Goal: Task Accomplishment & Management: Manage account settings

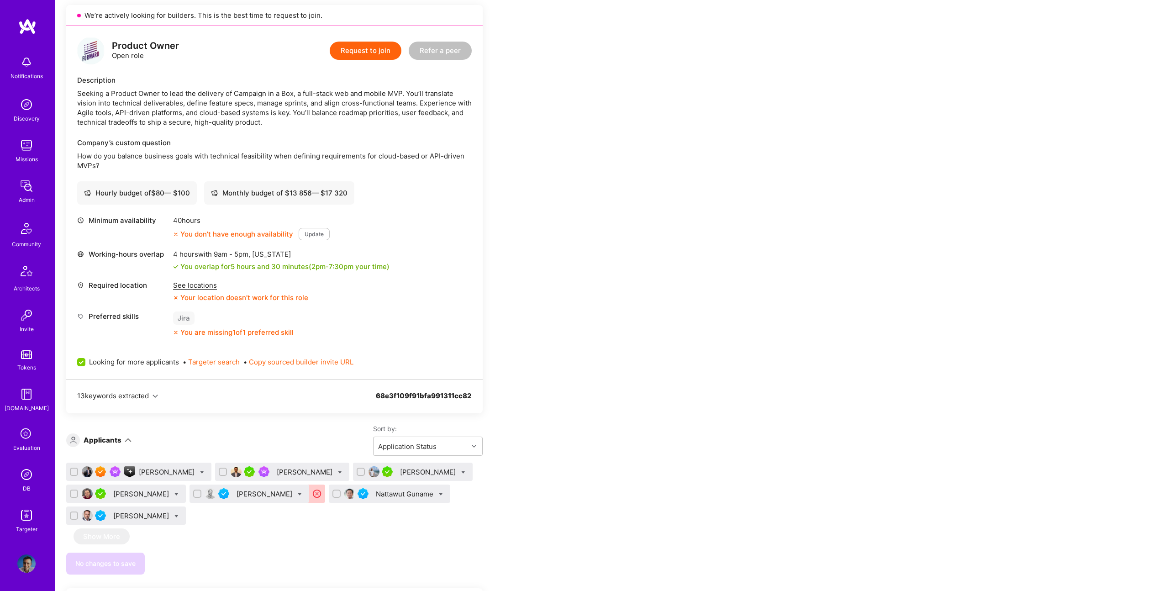
scroll to position [193, 0]
click at [381, 497] on div "Nattawut Guname" at bounding box center [405, 493] width 59 height 10
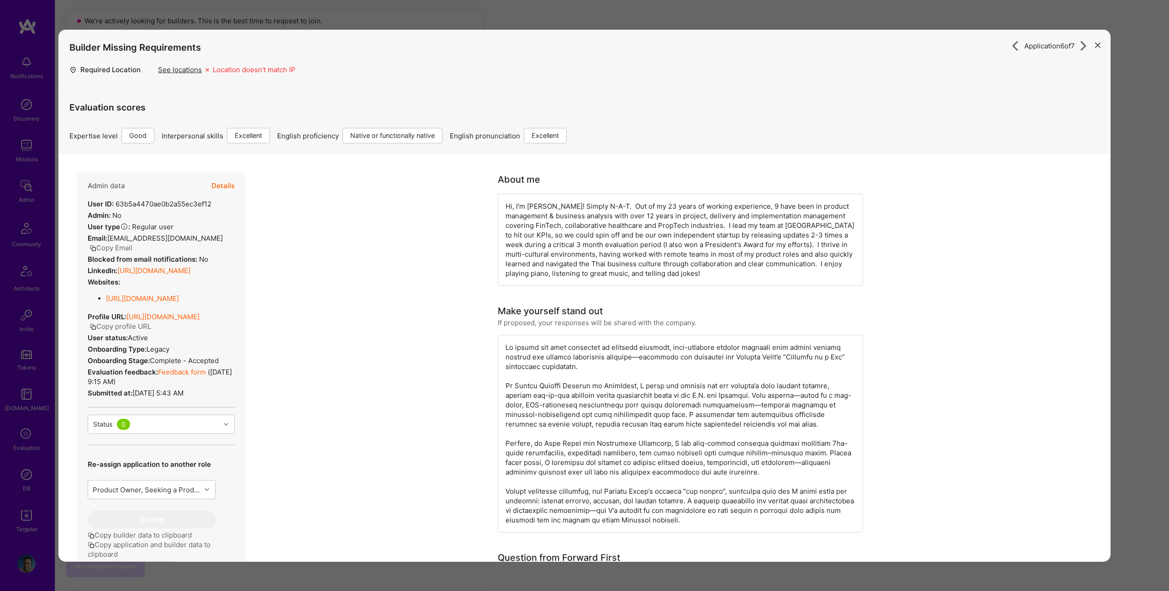
scroll to position [185, 0]
click at [190, 266] on link "https://linkedin.com/in/nattawut" at bounding box center [153, 270] width 73 height 9
click at [1131, 216] on div "Application 6 of 7 Builder Missing Requirements Required Location See locations…" at bounding box center [584, 295] width 1169 height 591
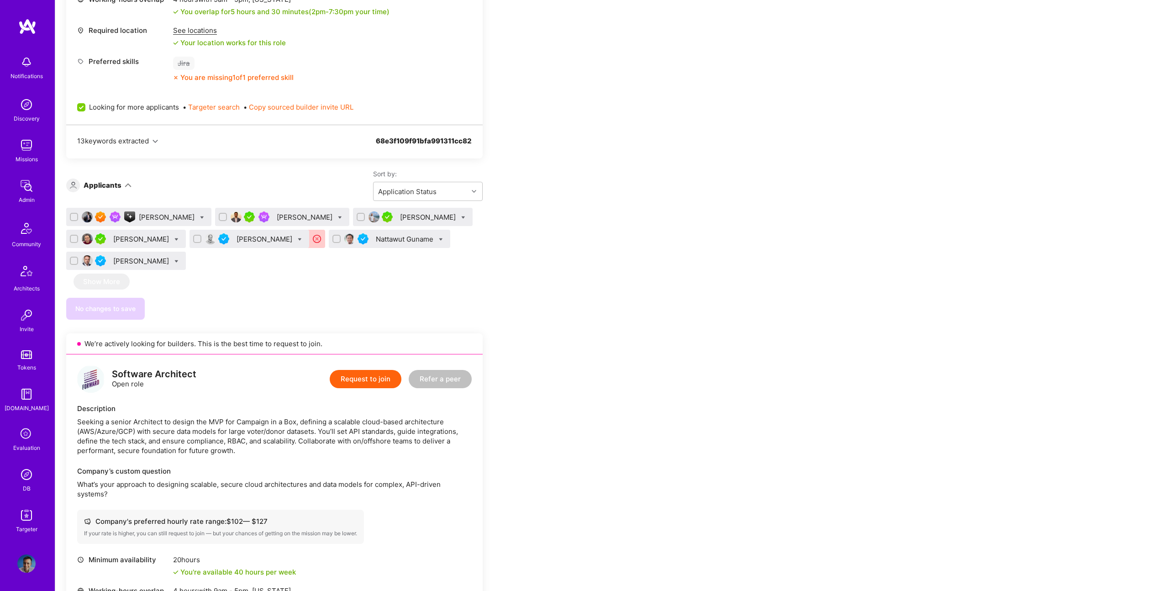
scroll to position [436, 0]
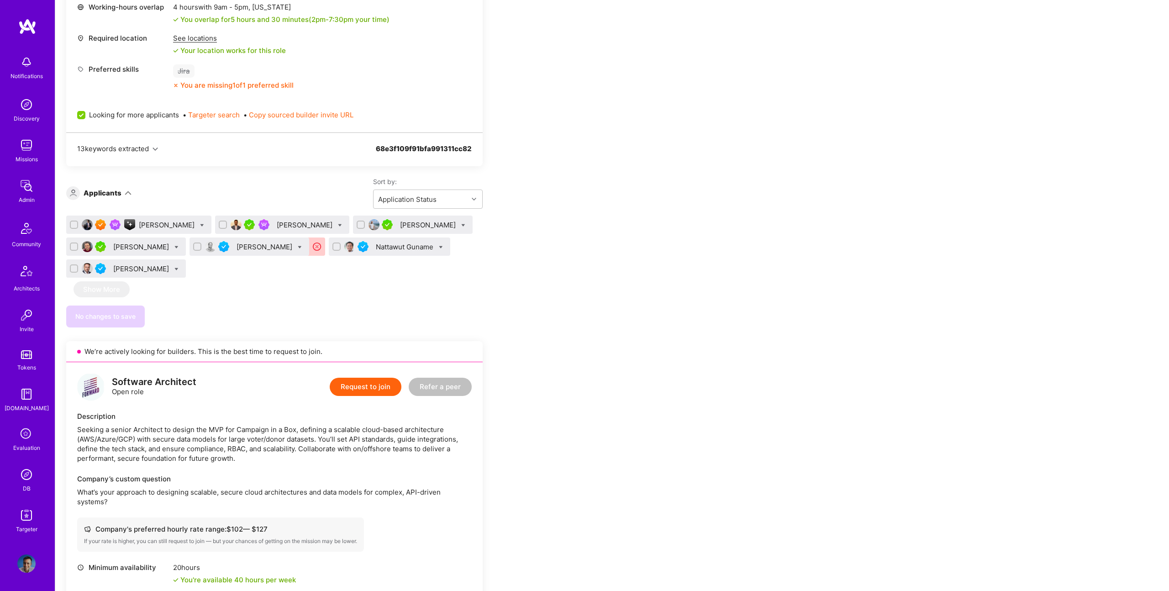
click at [277, 223] on div "Tejas Choksi" at bounding box center [306, 225] width 58 height 10
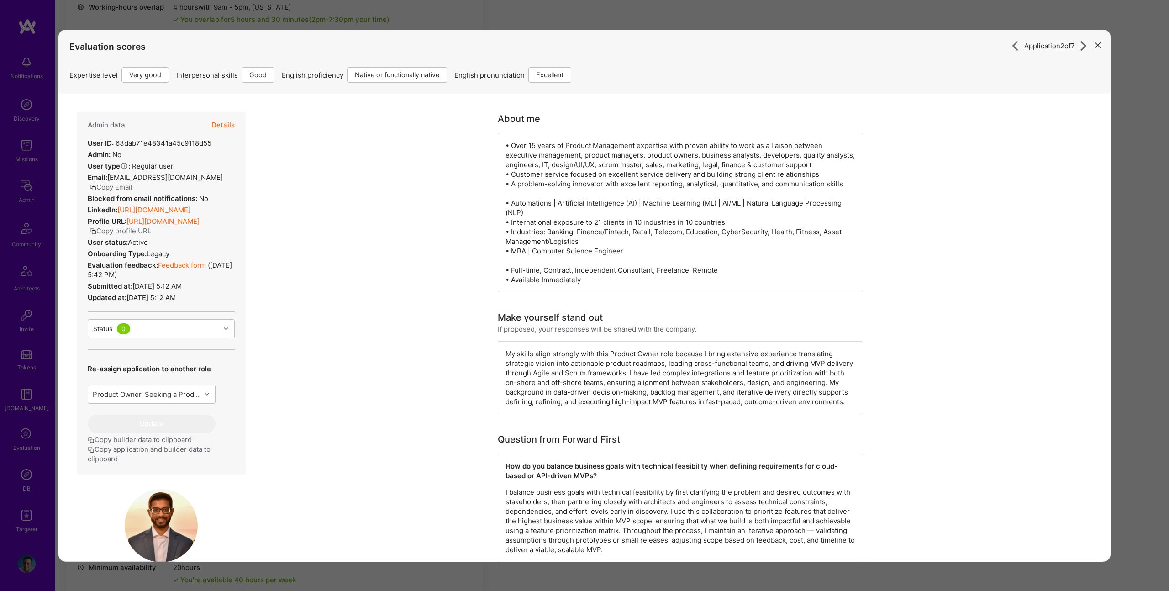
scroll to position [305, 0]
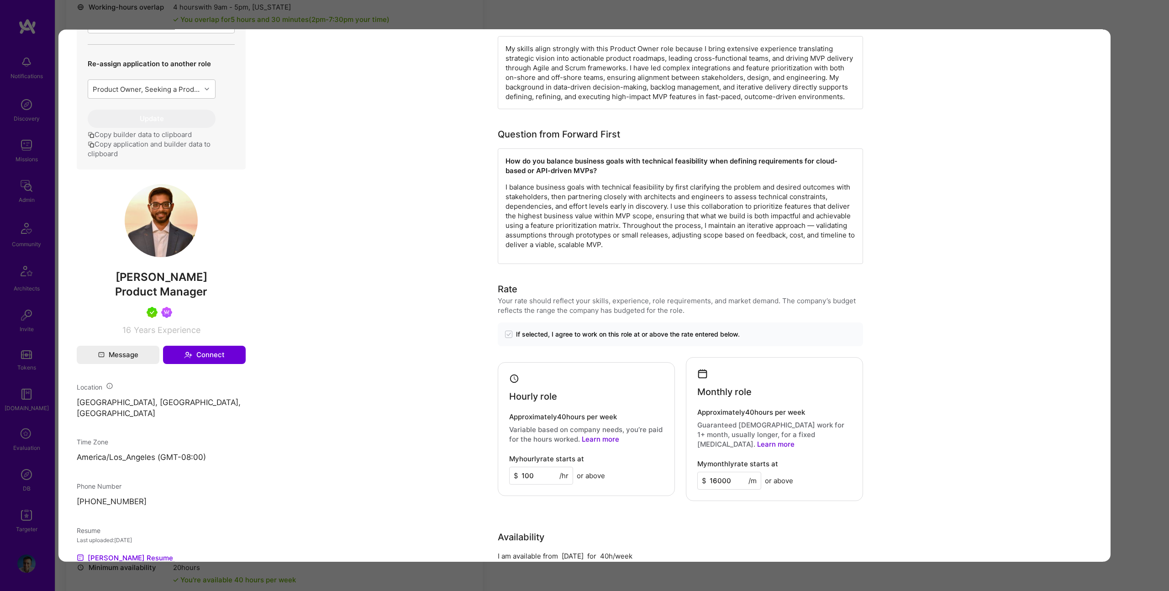
drag, startPoint x: 1147, startPoint y: 178, endPoint x: 503, endPoint y: 236, distance: 646.7
click at [1147, 178] on div "Application 2 of 7 Evaluation scores Expertise level Very good Interpersonal sk…" at bounding box center [584, 295] width 1169 height 591
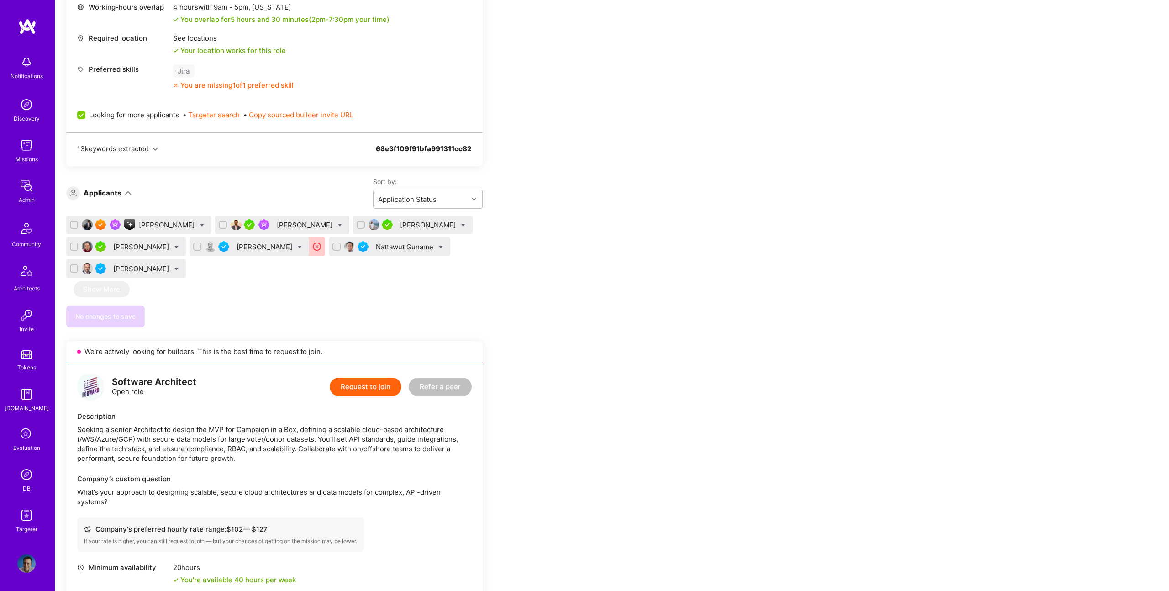
click at [338, 223] on icon at bounding box center [340, 225] width 4 height 4
checkbox input "true"
click at [263, 226] on img at bounding box center [264, 224] width 11 height 11
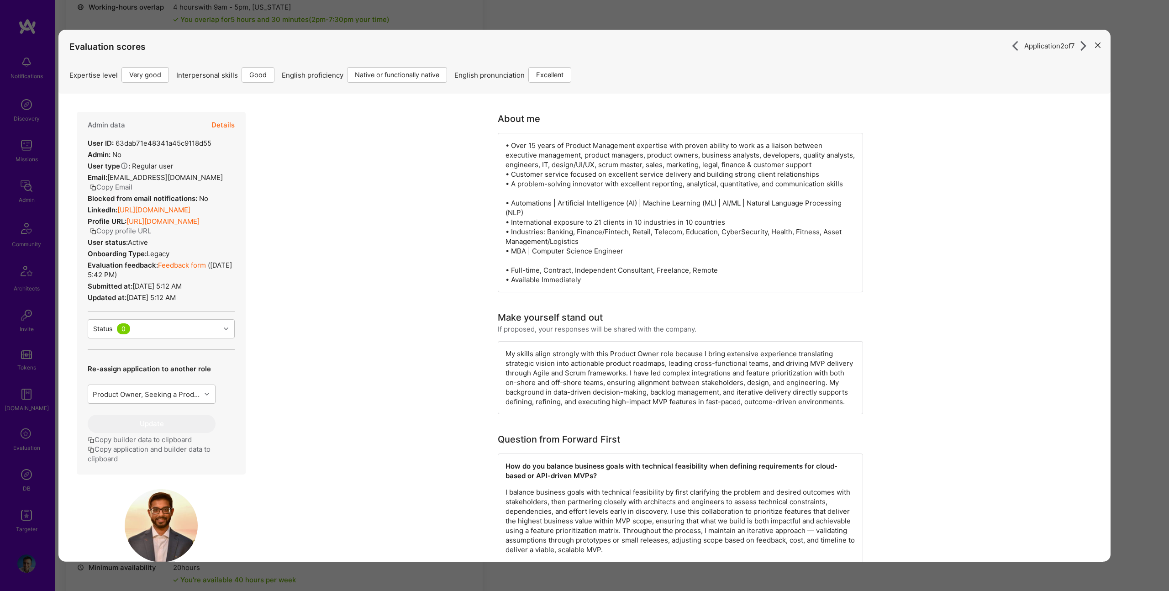
click at [219, 131] on button "Details" at bounding box center [223, 125] width 23 height 26
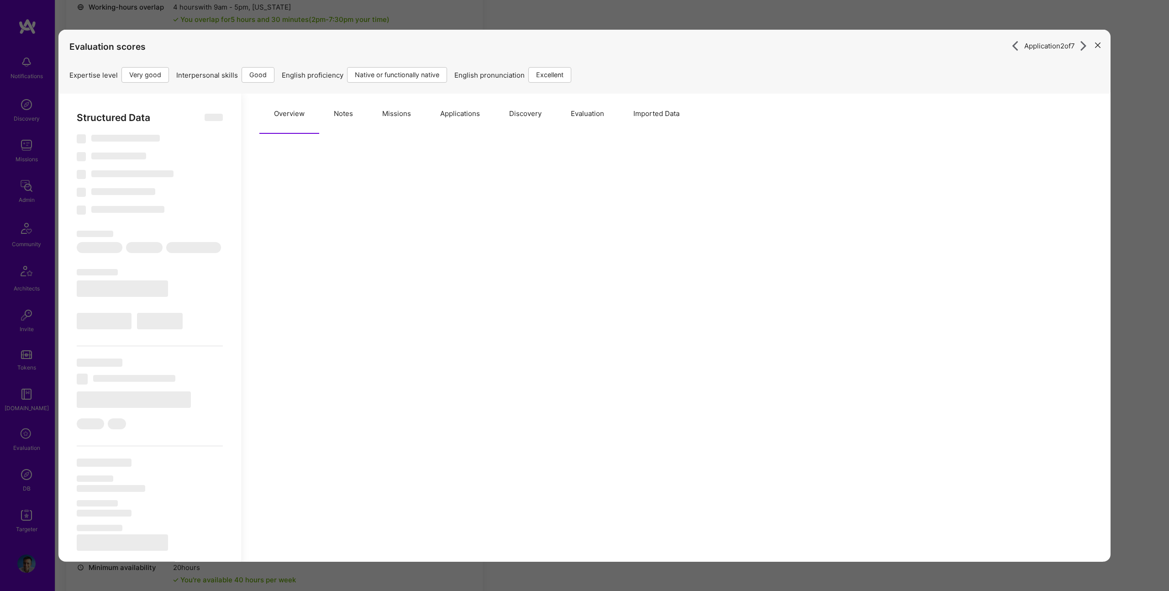
click at [349, 114] on button "Notes" at bounding box center [343, 114] width 48 height 40
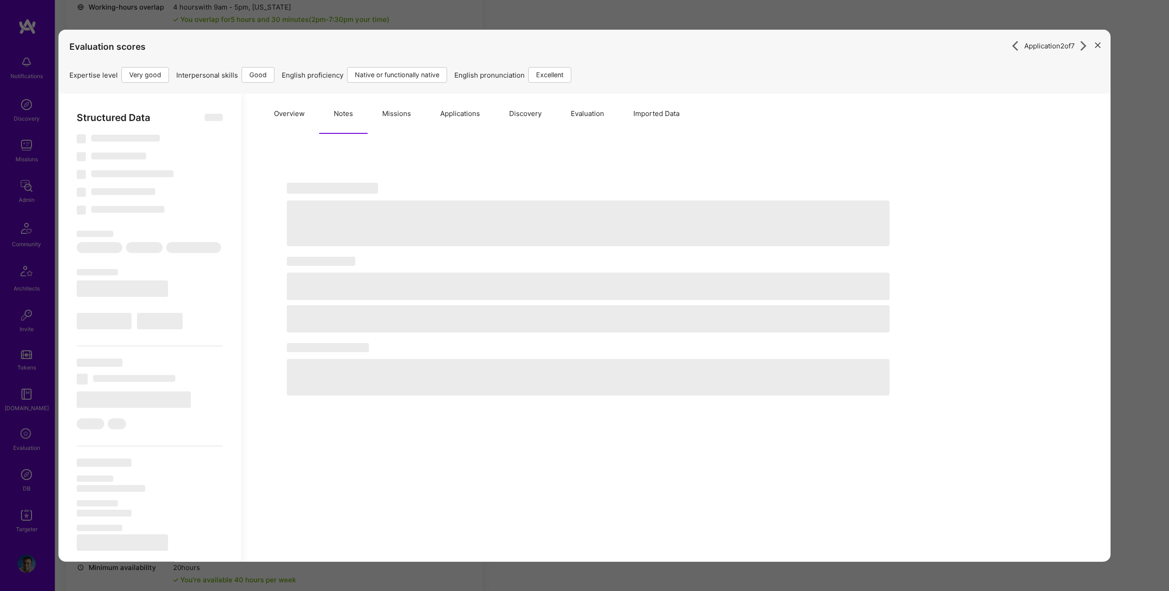
select select "Right Now"
select select "5"
select select "4"
select select "7"
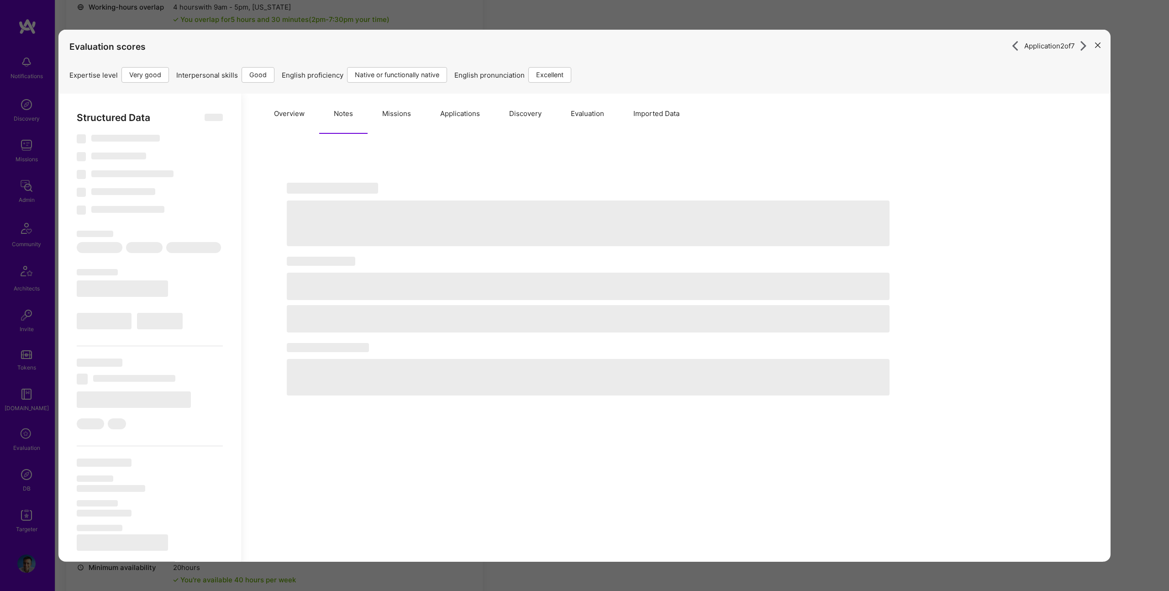
select select "US"
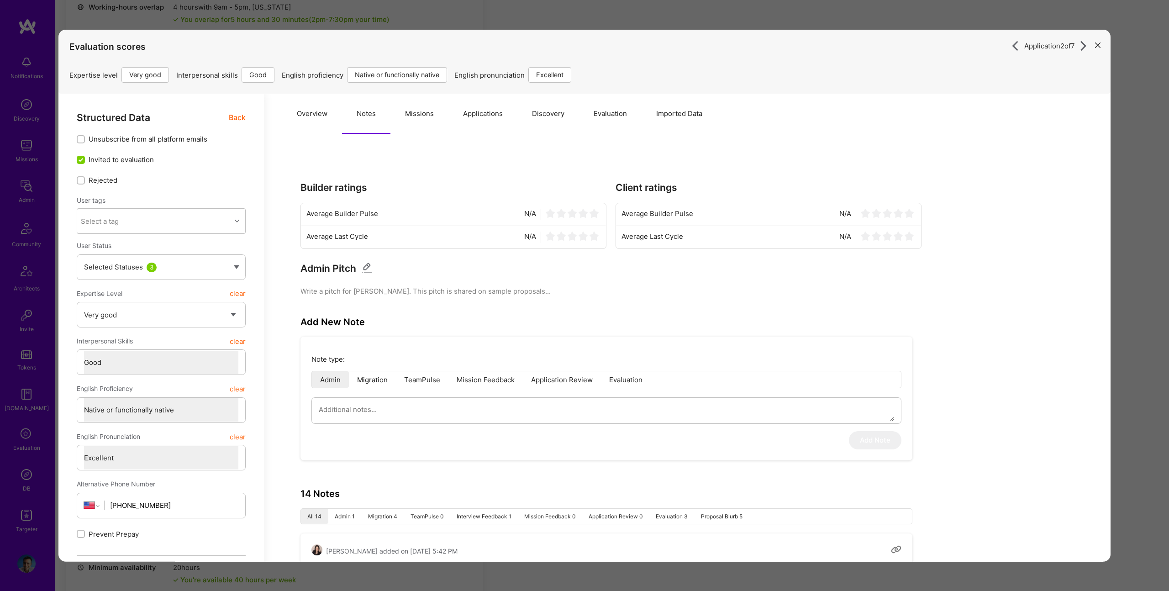
click at [407, 104] on button "Missions" at bounding box center [420, 114] width 58 height 40
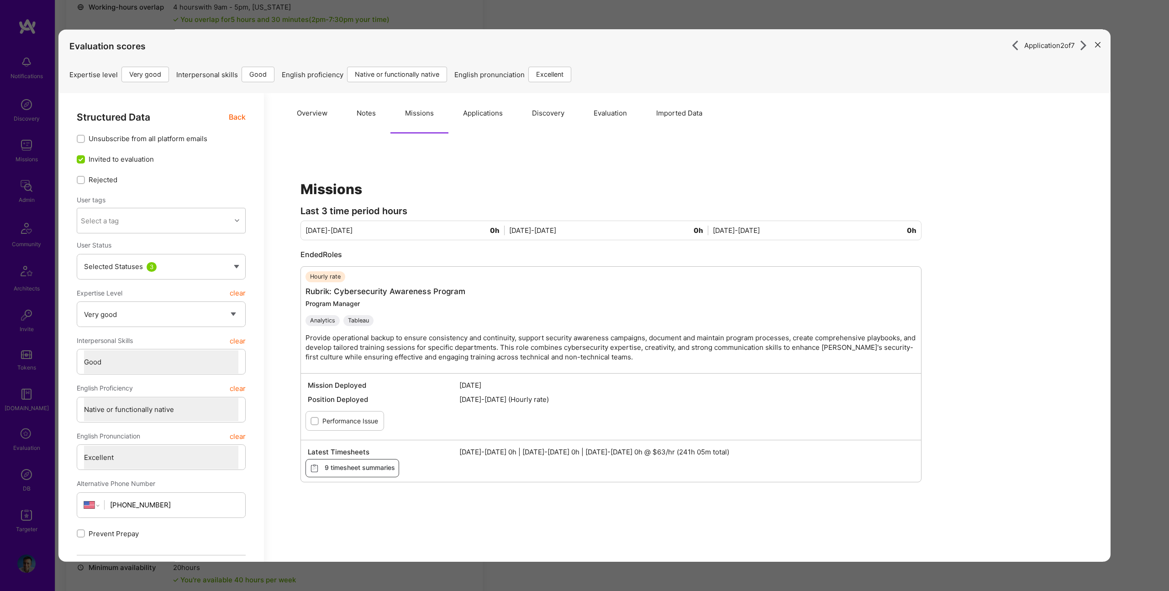
scroll to position [1, 0]
click at [1121, 148] on div "Application 2 of 7 Evaluation scores Expertise level Very good Interpersonal sk…" at bounding box center [584, 295] width 1169 height 591
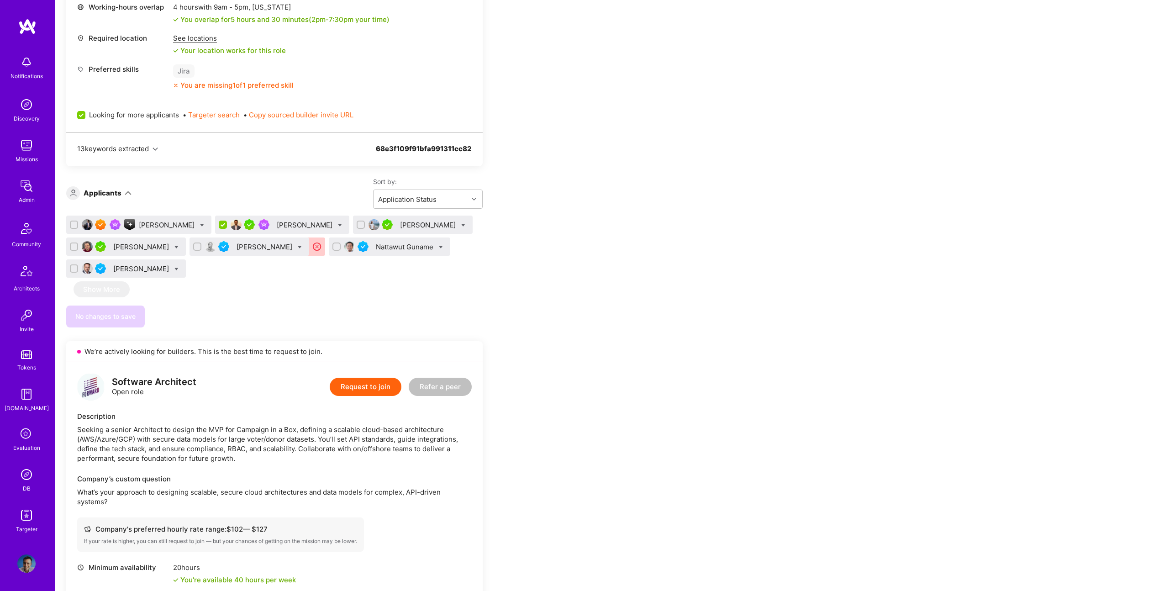
click at [338, 225] on icon at bounding box center [340, 225] width 4 height 4
click at [362, 310] on div "Shortlist" at bounding box center [383, 314] width 69 height 23
click at [368, 314] on span "Shortlist" at bounding box center [382, 315] width 28 height 10
click at [358, 314] on input "Shortlist" at bounding box center [361, 315] width 6 height 6
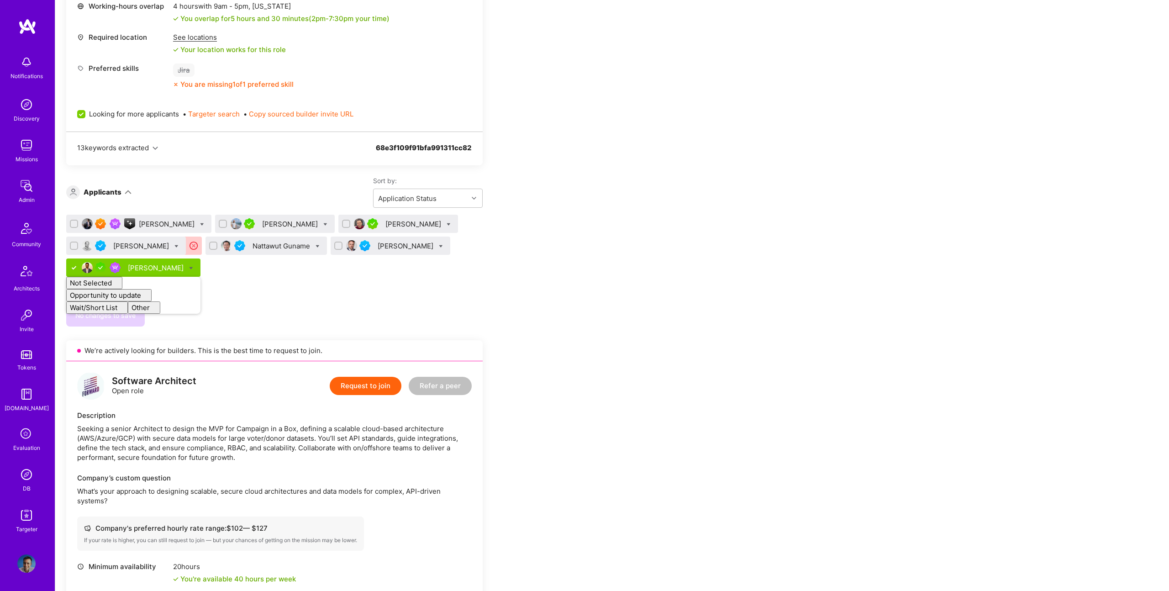
checkbox input "false"
click at [517, 258] on div "Apply for a Mission Role We’re actively looking for builders. This is the best …" at bounding box center [340, 572] width 548 height 1670
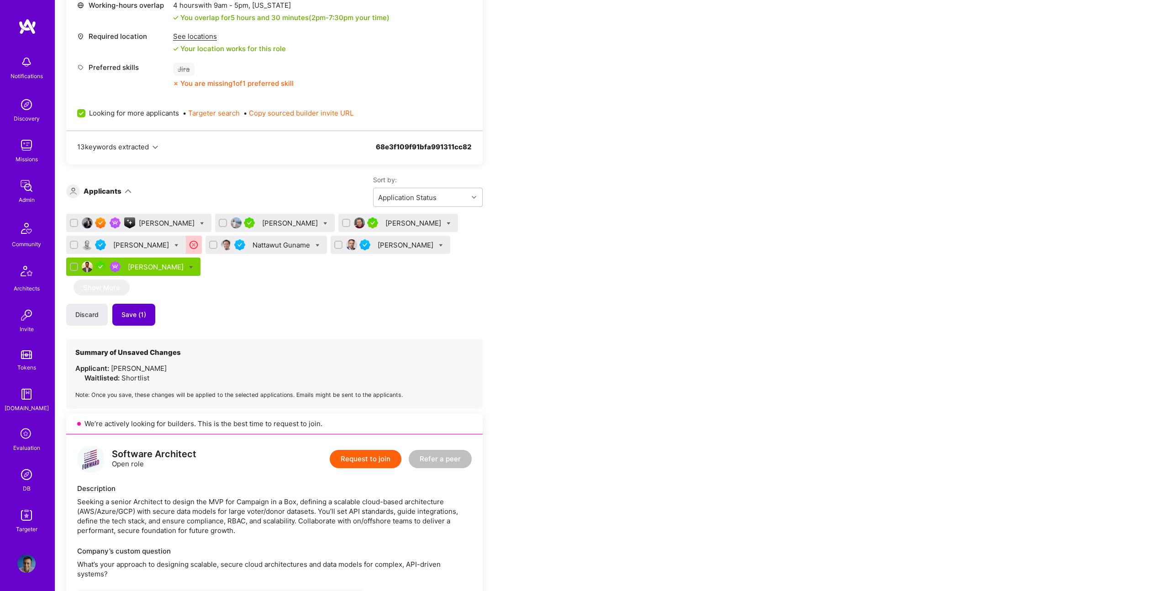
click at [148, 316] on button "Save (1)" at bounding box center [133, 315] width 43 height 22
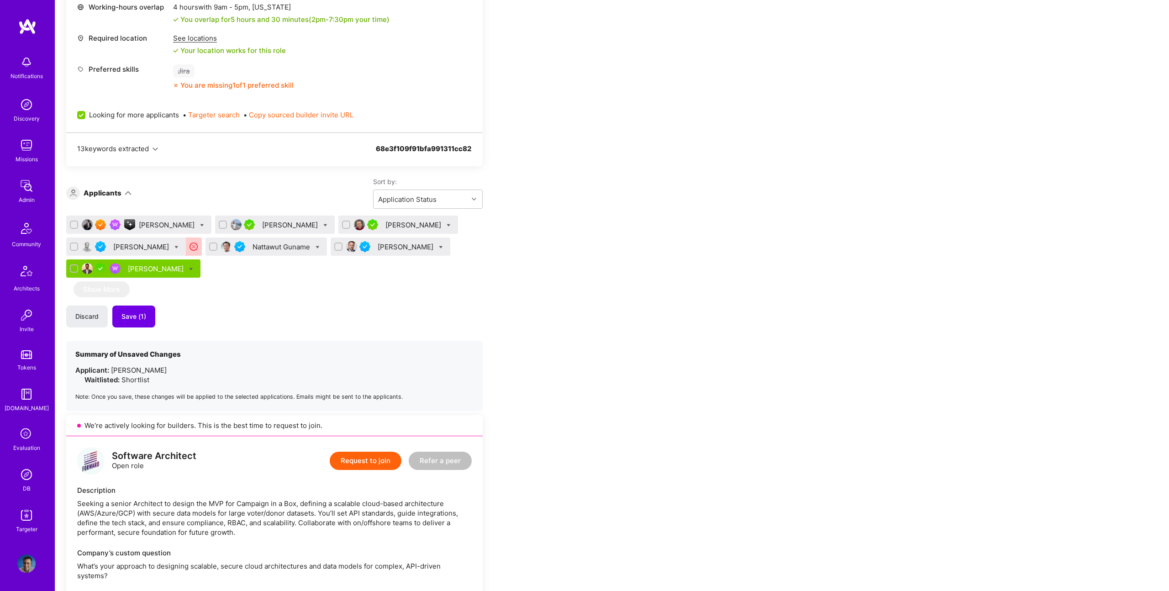
scroll to position [436, 0]
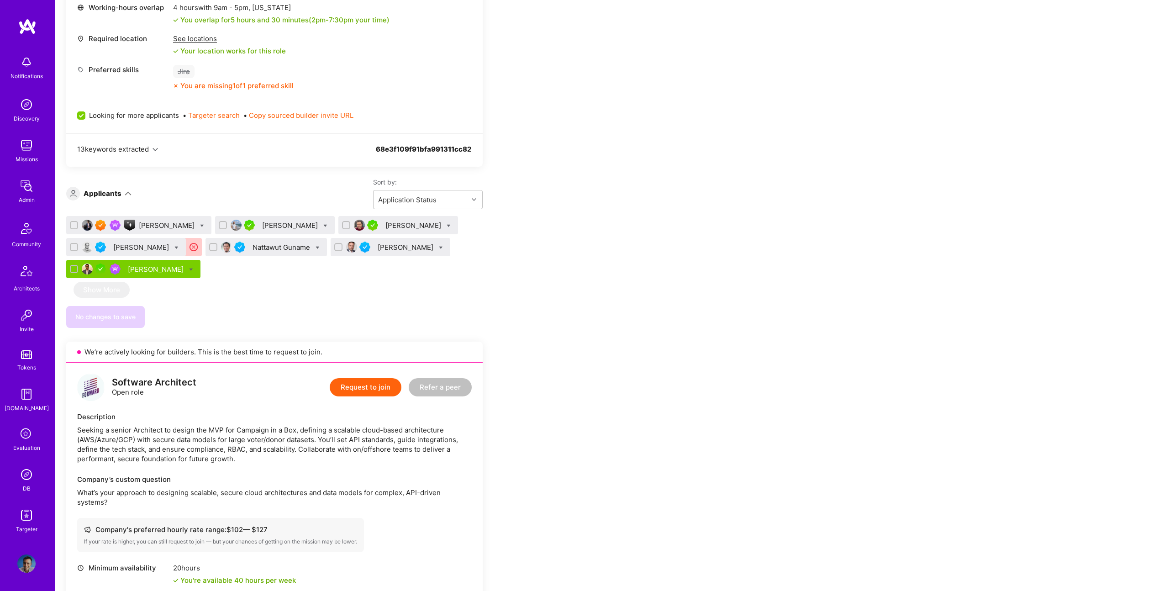
click at [298, 247] on div "Nattawut Guname" at bounding box center [267, 247] width 122 height 18
click at [316, 249] on icon at bounding box center [318, 249] width 4 height 4
checkbox input "true"
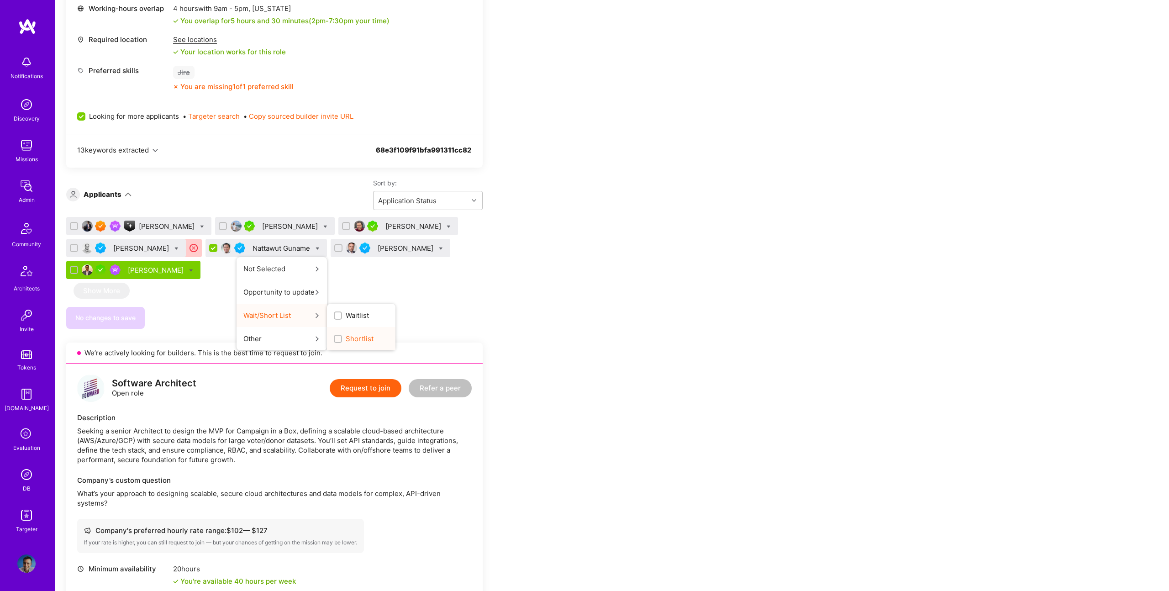
click at [347, 340] on span "Shortlist" at bounding box center [360, 339] width 28 height 10
click at [342, 340] on input "Shortlist" at bounding box center [339, 339] width 6 height 6
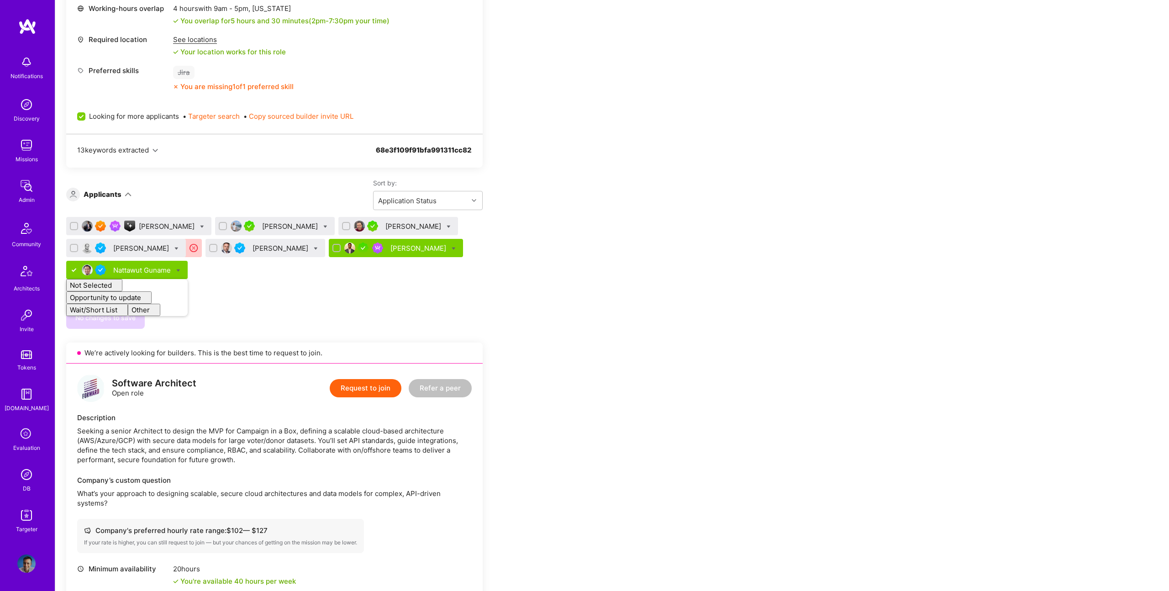
checkbox input "false"
click at [371, 314] on div "No changes to save" at bounding box center [274, 318] width 417 height 22
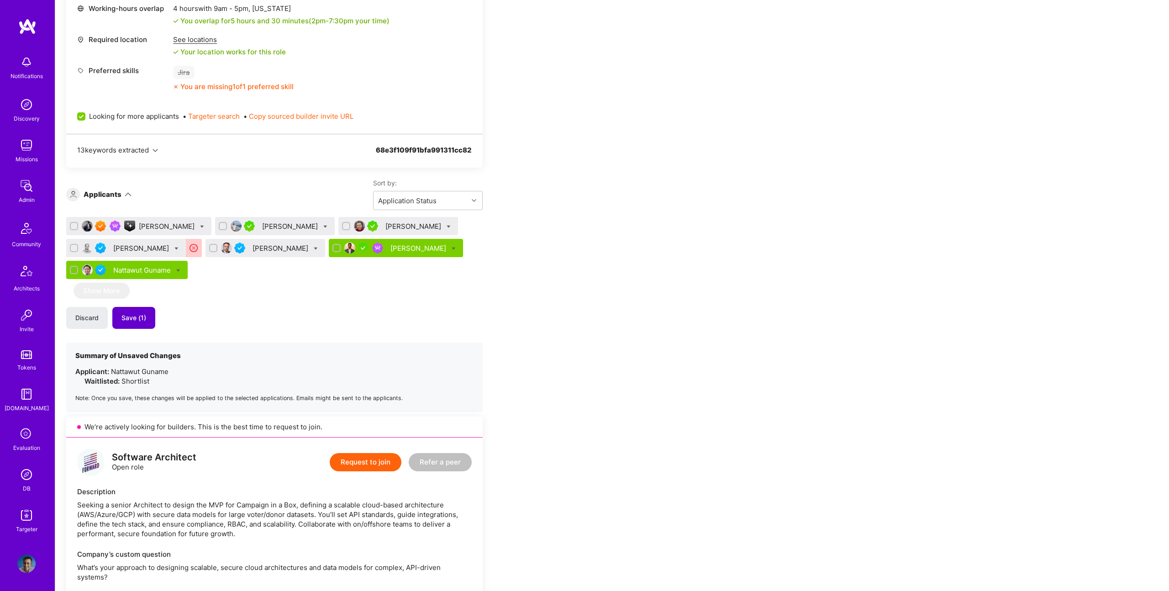
click at [139, 316] on span "Save (1)" at bounding box center [134, 317] width 25 height 9
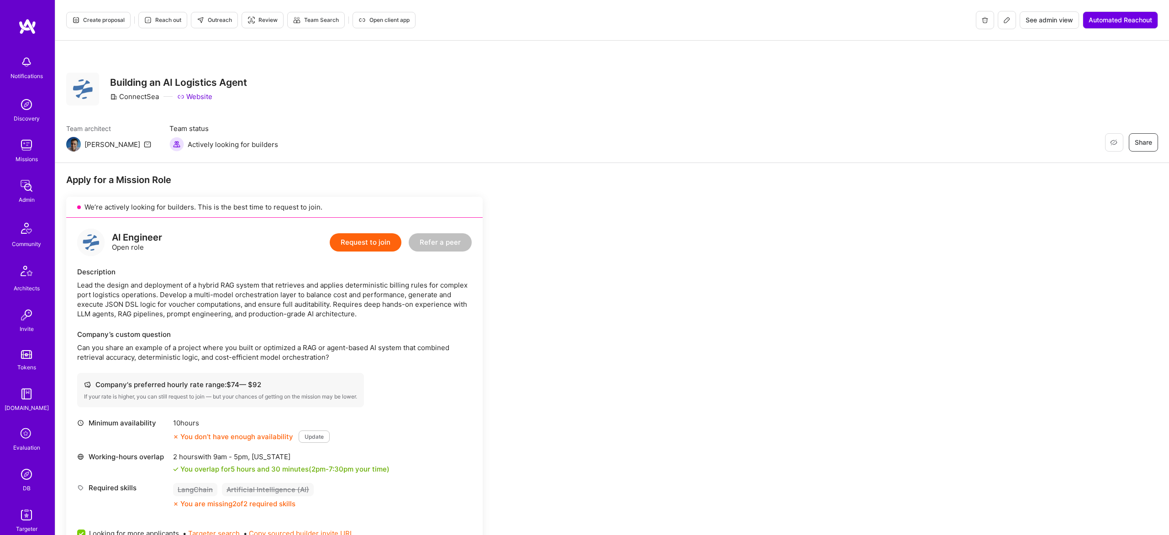
click at [96, 20] on span "Create proposal" at bounding box center [98, 20] width 53 height 8
click at [22, 468] on img at bounding box center [26, 474] width 18 height 18
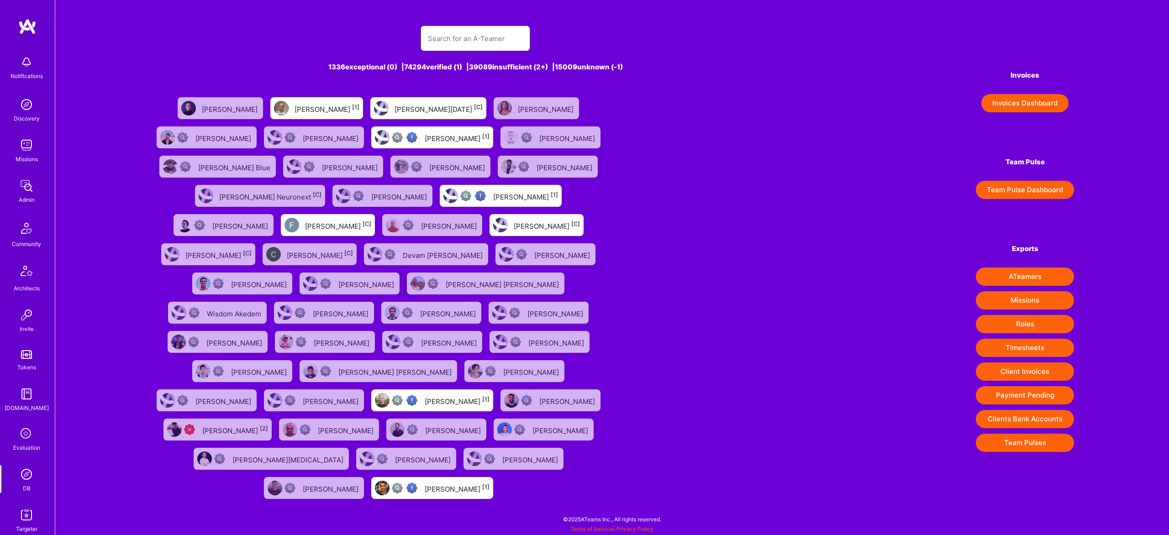
click at [473, 45] on input "text" at bounding box center [475, 38] width 95 height 23
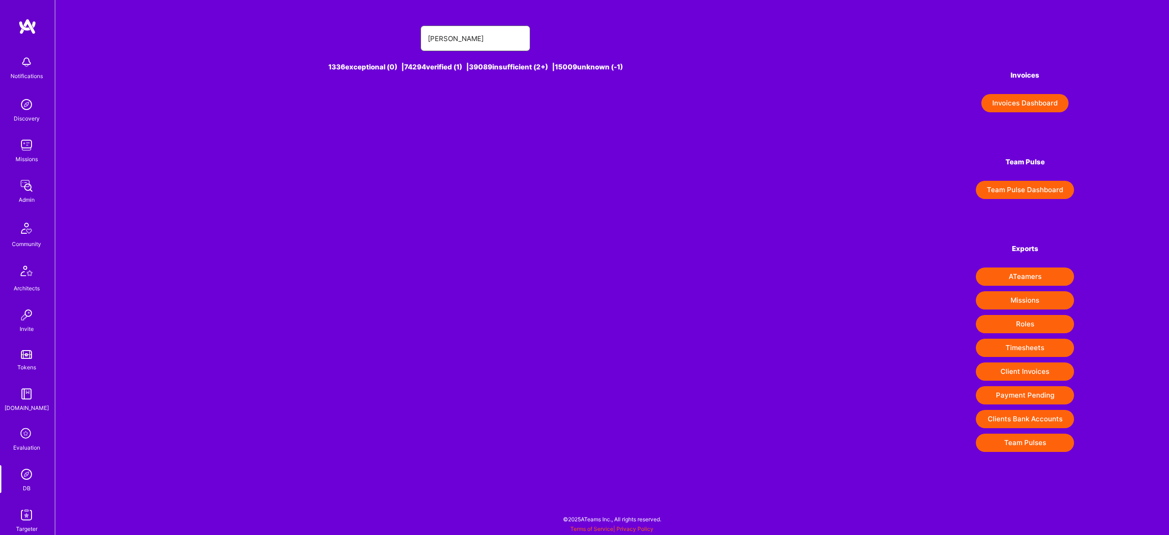
click at [435, 36] on input "joao filgueiras" at bounding box center [475, 38] width 95 height 23
type input "joão filgueiras"
click at [397, 116] on div "João Filgueiras [1]" at bounding box center [378, 108] width 107 height 22
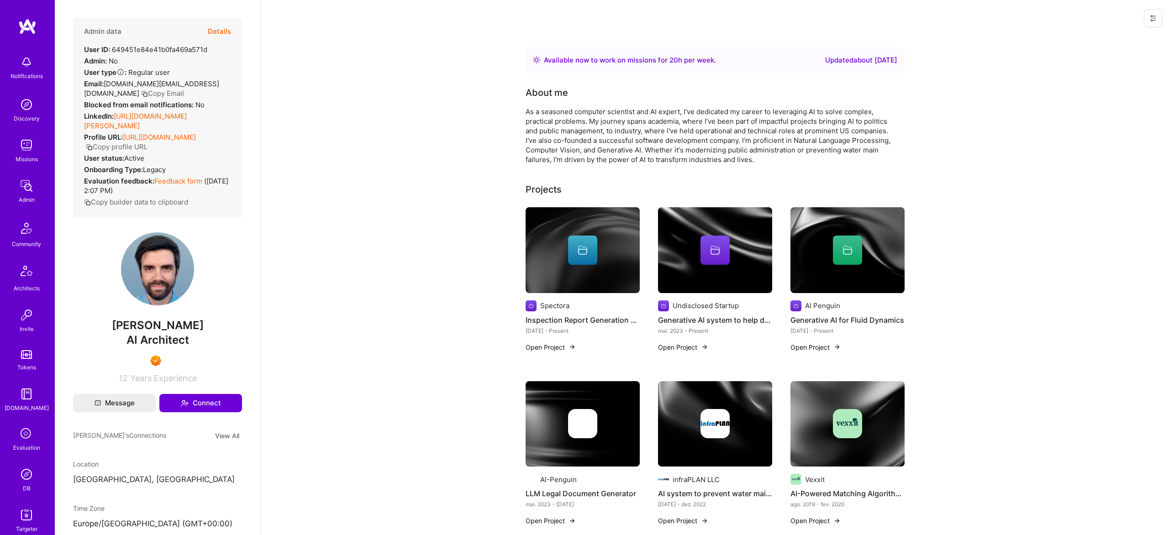
click at [1149, 20] on button at bounding box center [1153, 18] width 18 height 18
click at [1123, 39] on button "Login as João" at bounding box center [1114, 38] width 96 height 23
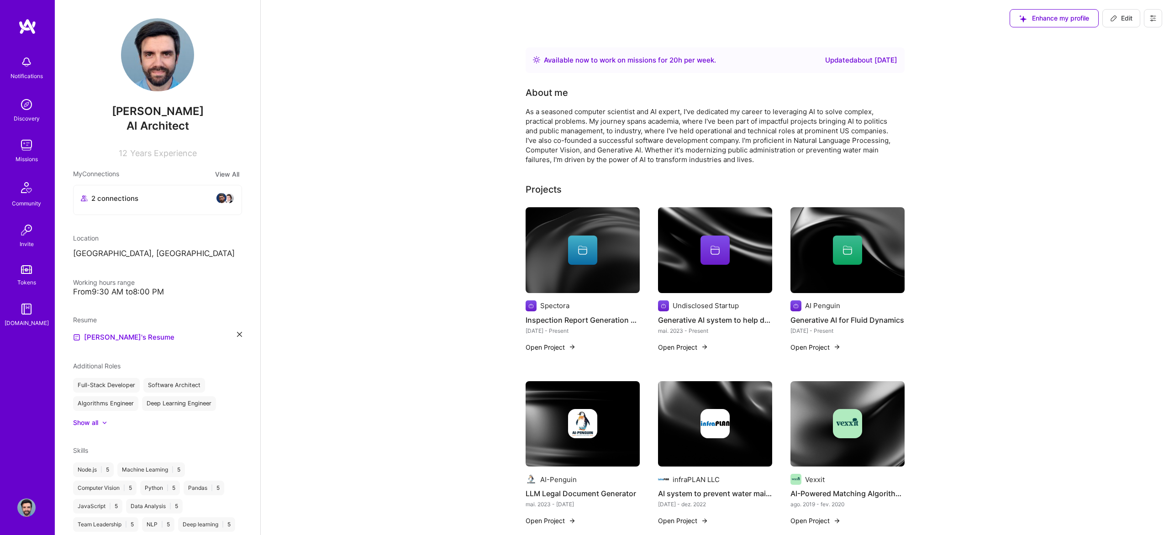
scroll to position [137, 0]
